Goal: Find specific fact: Find specific fact

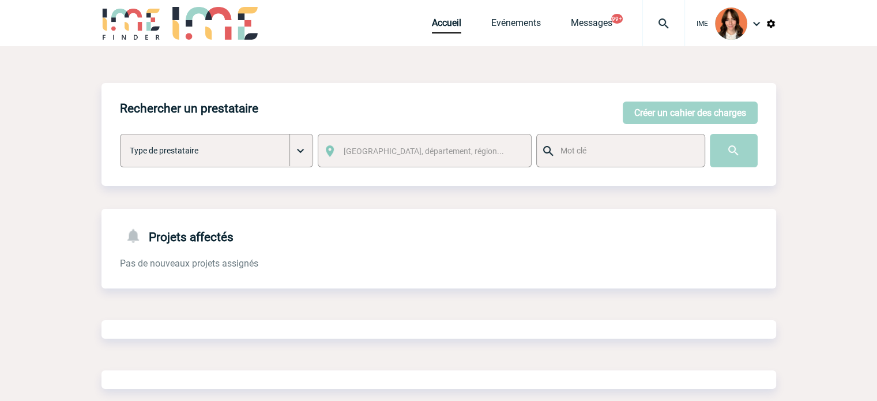
click at [649, 20] on img at bounding box center [664, 24] width 42 height 14
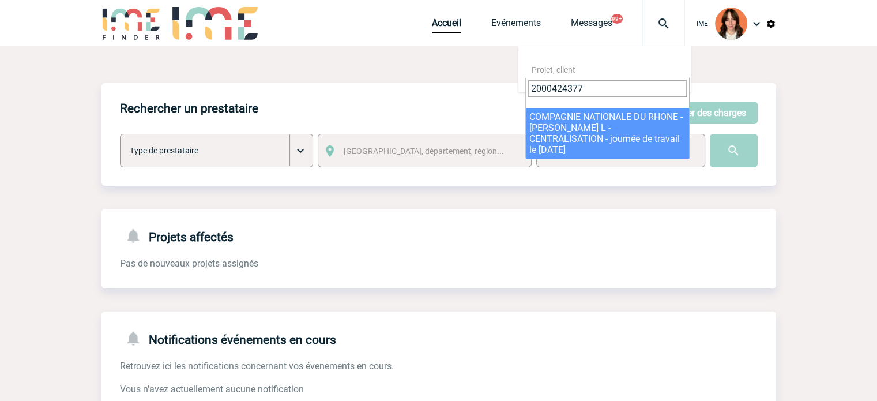
type input "2000424377"
select select "23878"
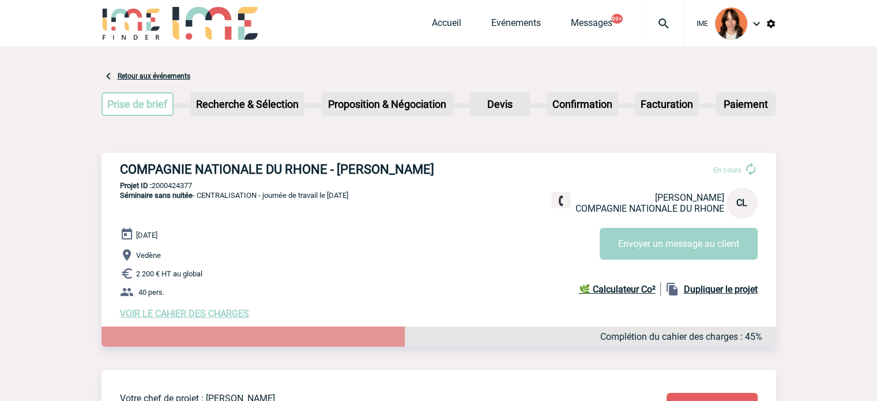
click at [177, 179] on div "COMPAGNIE NATIONALE DU RHONE - [PERSON_NAME] En cours [PERSON_NAME] COMPAGNIE N…" at bounding box center [438, 240] width 675 height 175
copy p "2000424377"
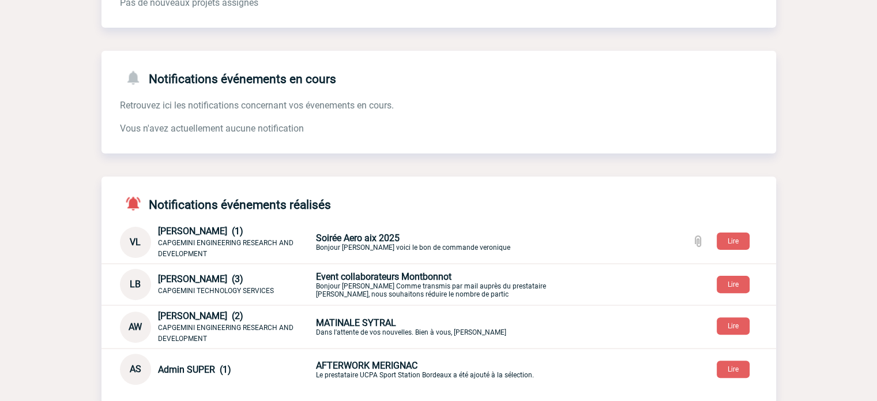
scroll to position [308, 0]
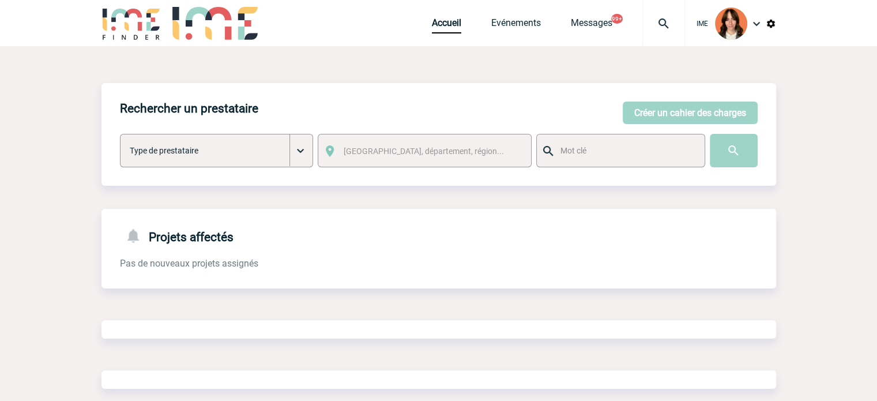
click at [665, 20] on img at bounding box center [664, 24] width 42 height 14
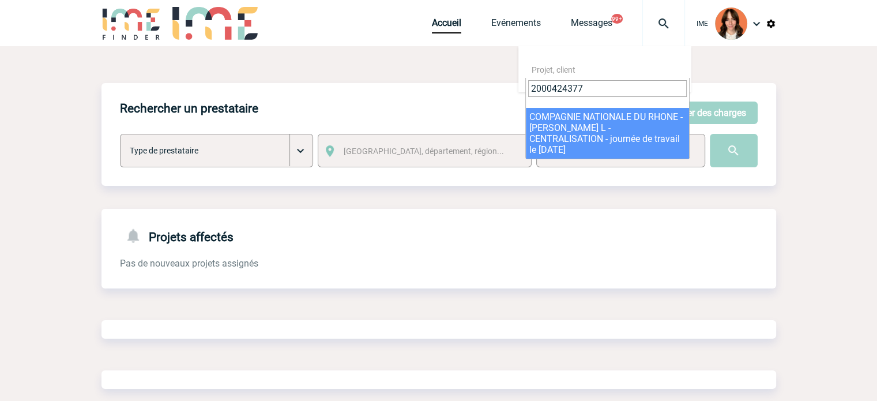
type input "2000424377"
select select "23878"
